Goal: Task Accomplishment & Management: Complete application form

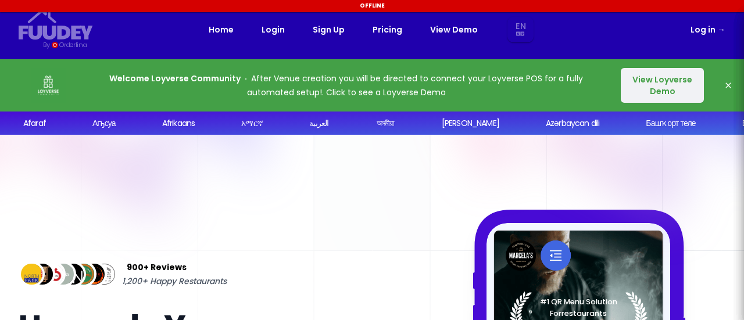
select select "en"
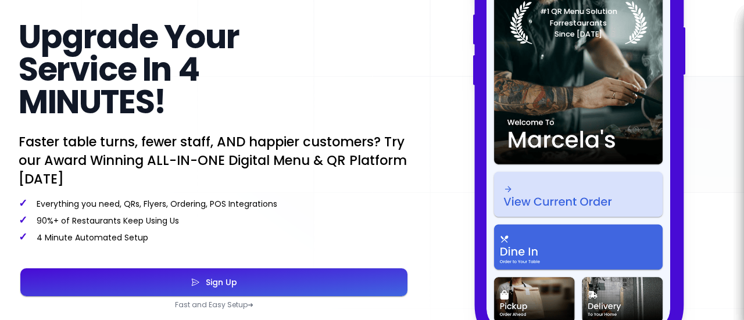
scroll to position [407, 0]
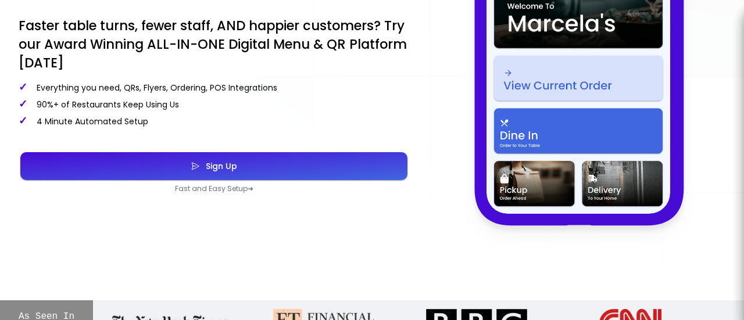
click at [218, 162] on div "Sign Up" at bounding box center [218, 166] width 37 height 8
select select "en"
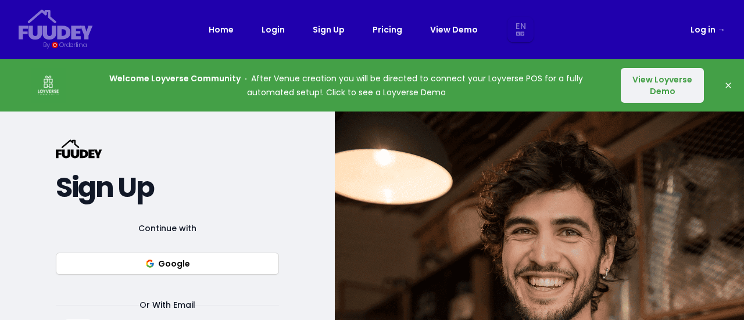
select select "en"
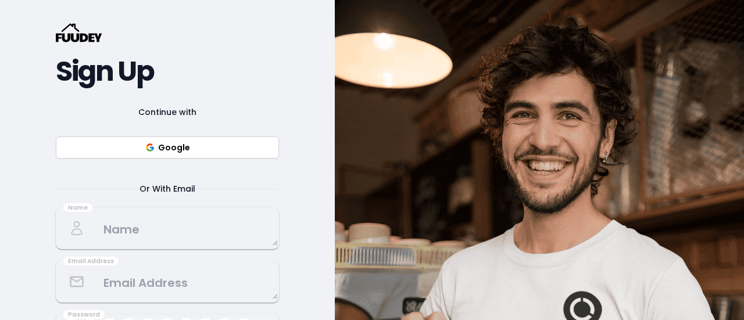
click at [181, 147] on button "Google" at bounding box center [167, 148] width 223 height 22
select select "en"
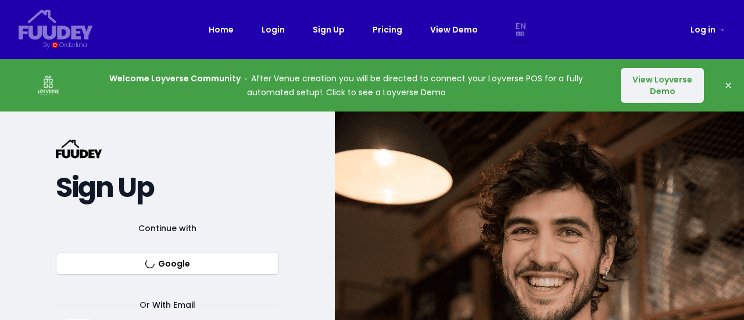
select select "en"
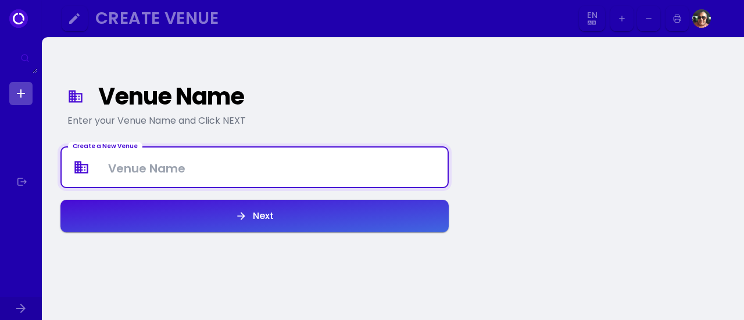
click at [171, 166] on Venue at bounding box center [255, 167] width 386 height 34
type Venue "Restoran Rasa Sebenar"
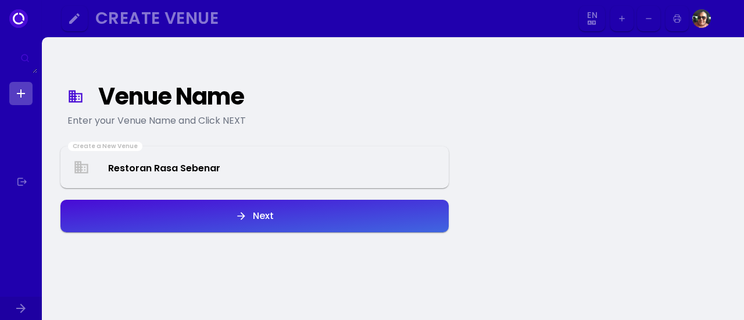
click at [265, 218] on div "Next" at bounding box center [260, 215] width 27 height 9
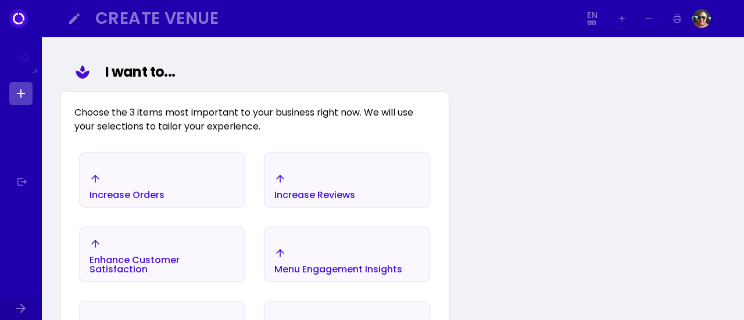
scroll to position [193, 0]
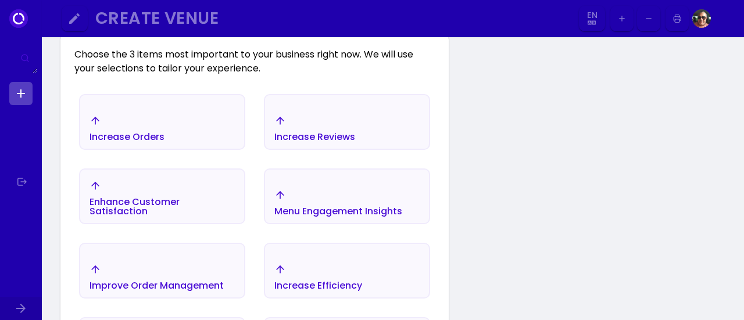
click at [200, 124] on div "Increase Orders" at bounding box center [162, 128] width 164 height 41
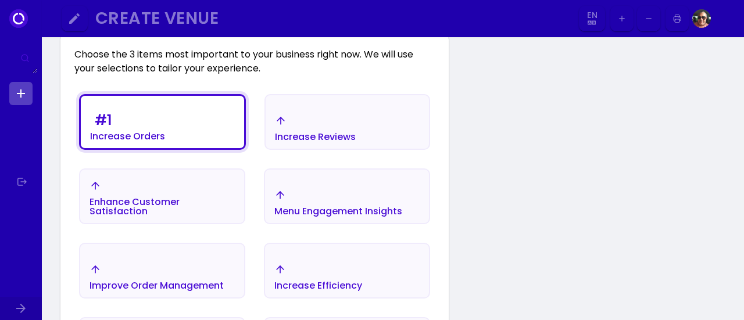
scroll to position [251, 0]
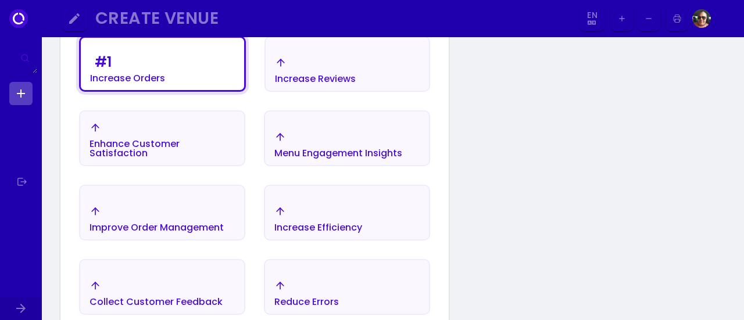
click at [195, 216] on div "Improve Order Management" at bounding box center [156, 219] width 134 height 27
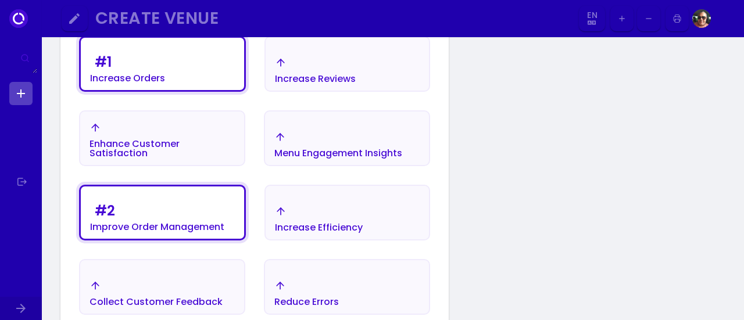
click at [324, 216] on div "Increase Efficiency" at bounding box center [319, 219] width 88 height 27
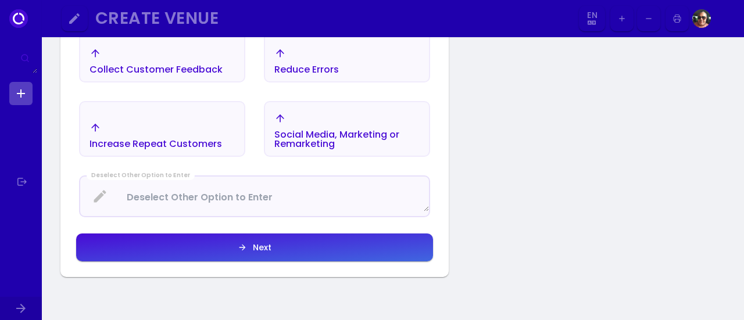
scroll to position [541, 0]
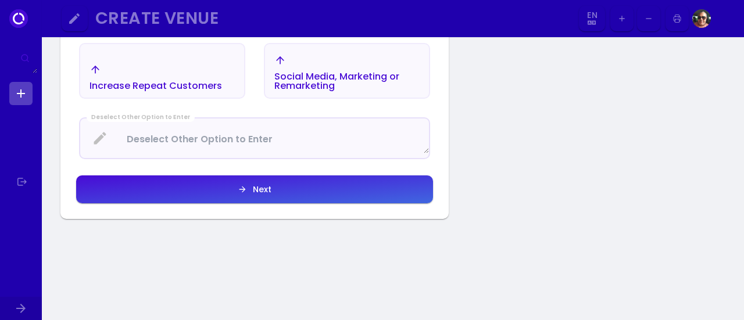
click at [283, 191] on button "Next" at bounding box center [254, 189] width 357 height 28
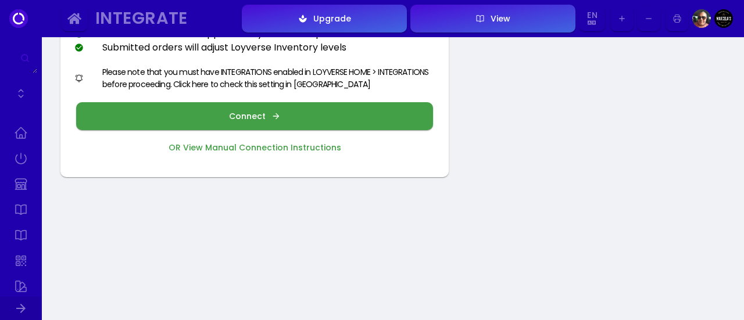
scroll to position [116, 0]
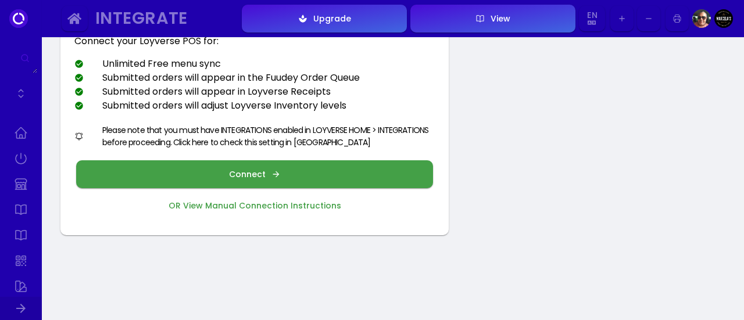
click at [277, 173] on icon "button" at bounding box center [275, 174] width 6 height 6
